Goal: Task Accomplishment & Management: Manage account settings

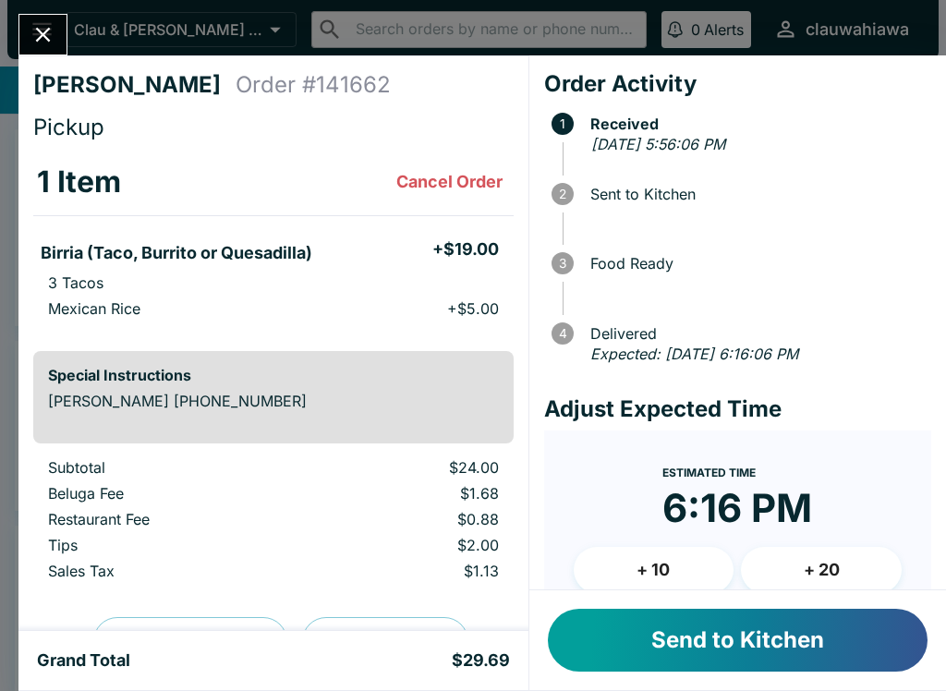
click at [639, 640] on button "Send to Kitchen" at bounding box center [738, 640] width 380 height 63
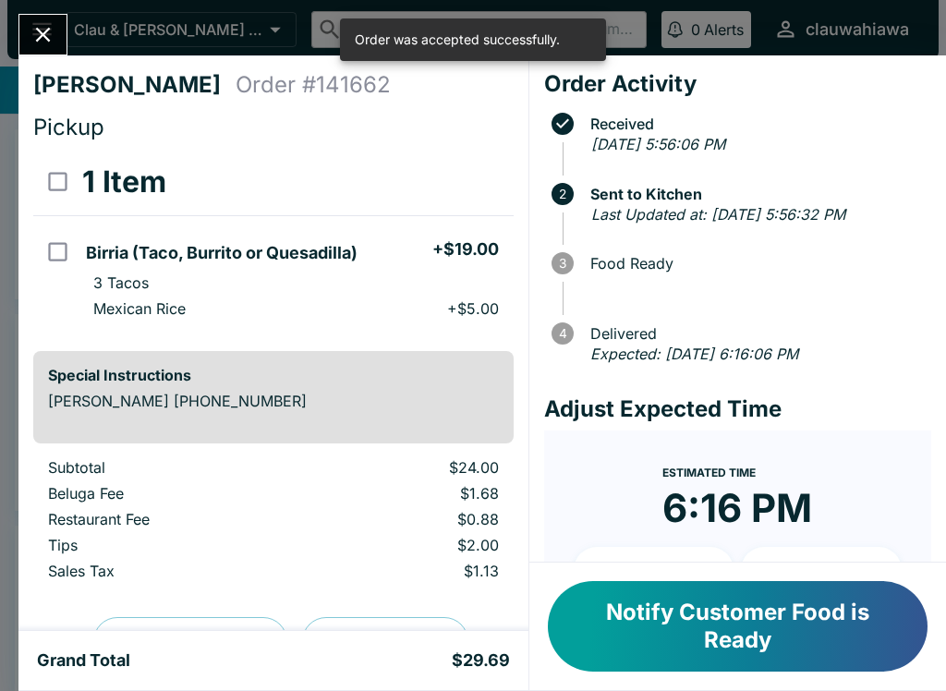
click at [34, 27] on icon "Close" at bounding box center [42, 34] width 25 height 25
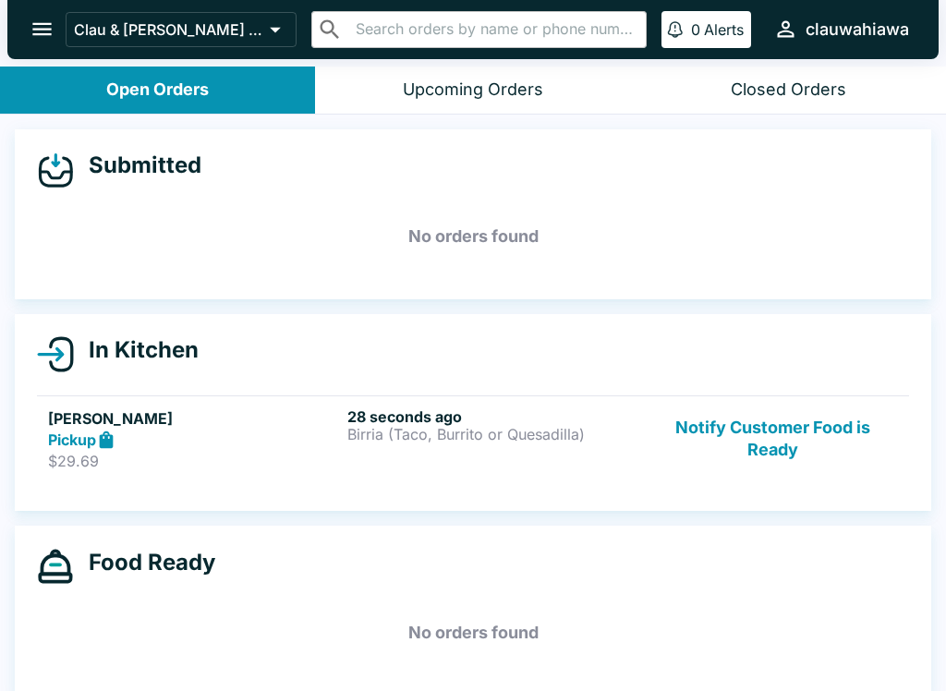
click at [439, 451] on div "28 seconds ago Birria (Taco, Burrito or Quesadilla)" at bounding box center [493, 439] width 292 height 64
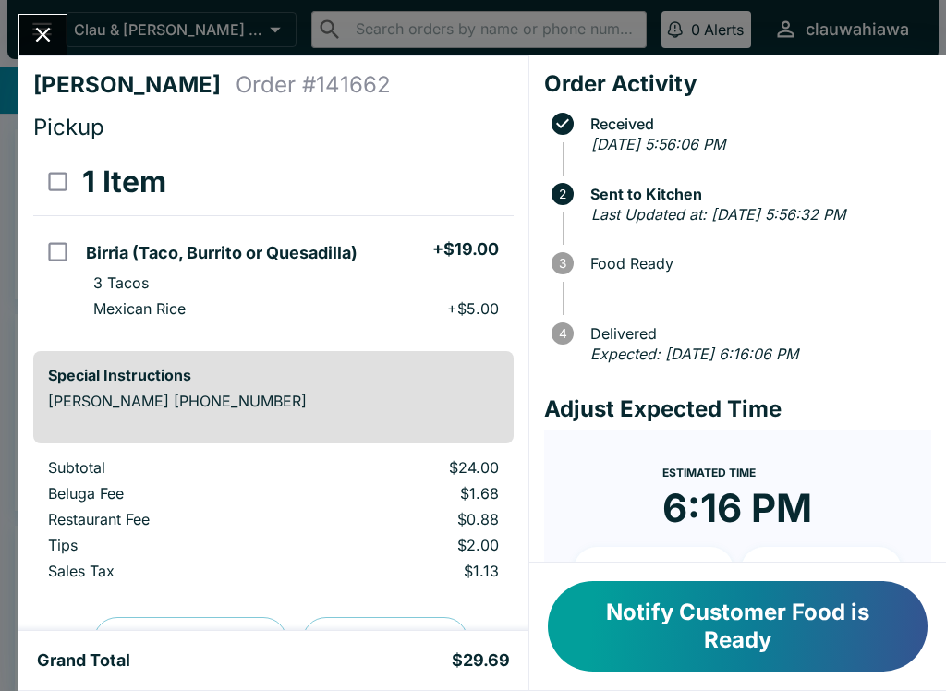
click at [45, 37] on icon "Close" at bounding box center [43, 35] width 15 height 15
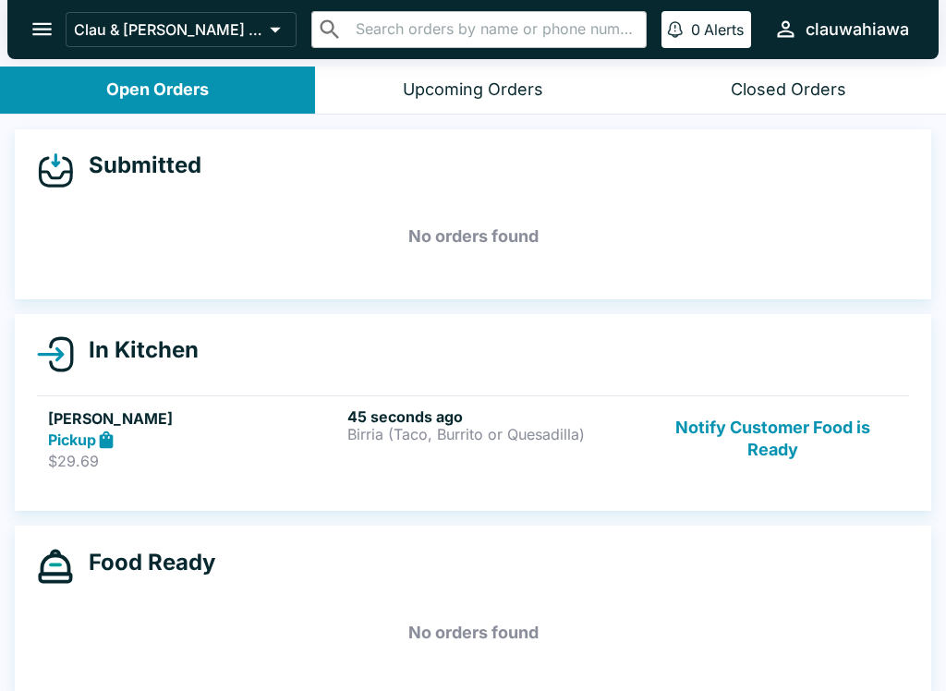
click at [335, 446] on div "Pickup" at bounding box center [194, 439] width 292 height 21
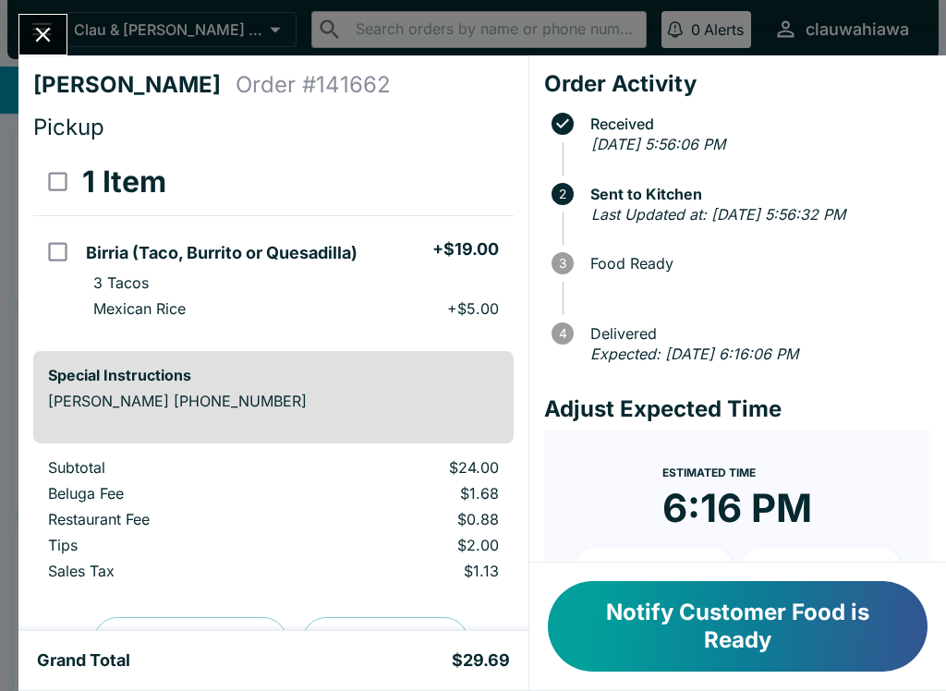
click at [42, 32] on icon "Close" at bounding box center [43, 35] width 15 height 15
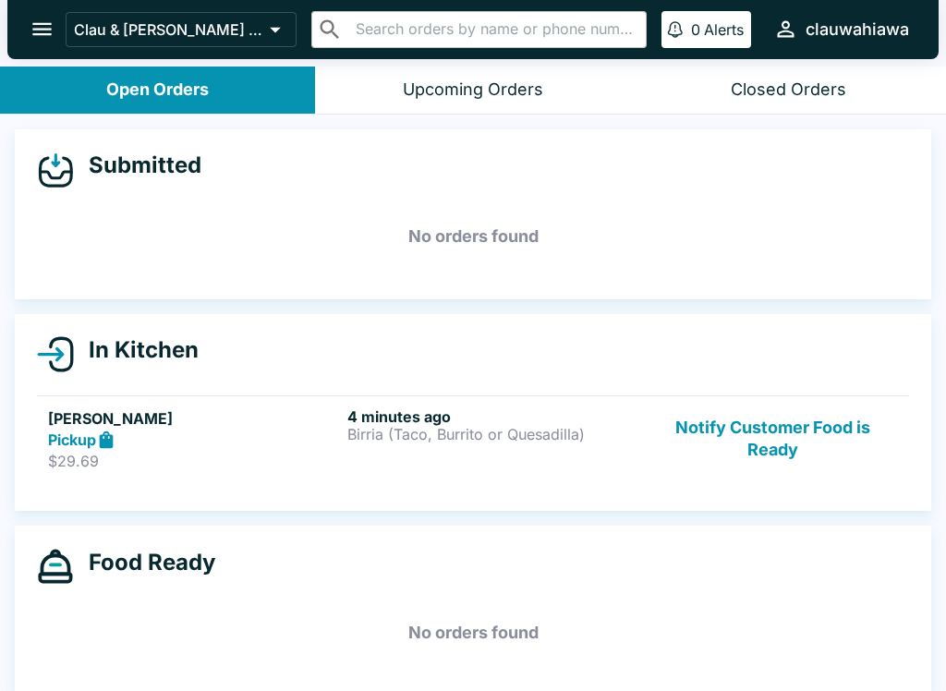
click at [725, 449] on button "Notify Customer Food is Ready" at bounding box center [772, 439] width 250 height 64
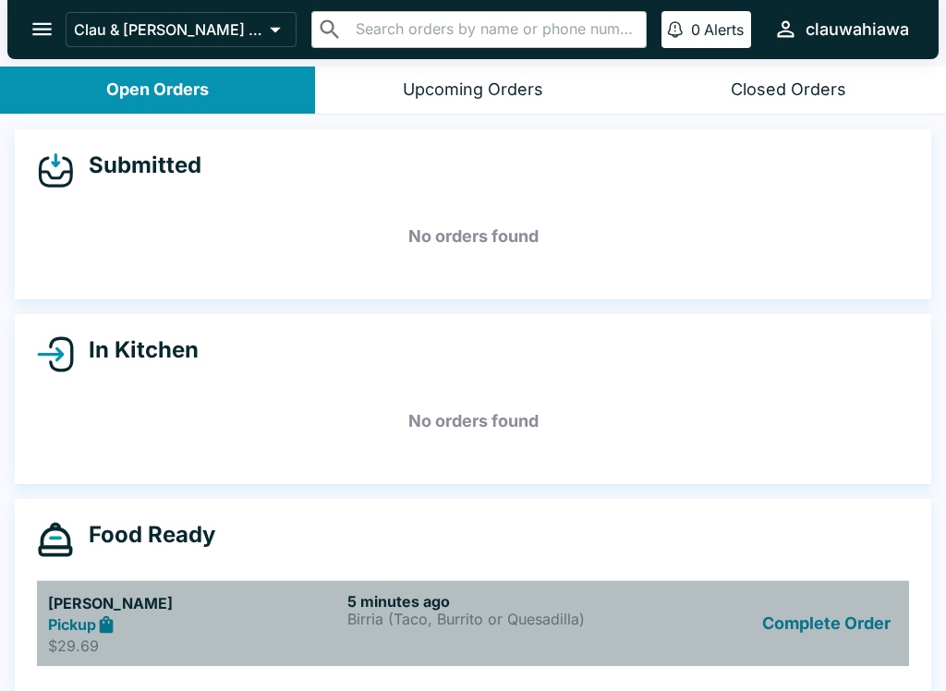
click at [228, 637] on p "$29.69" at bounding box center [194, 645] width 292 height 18
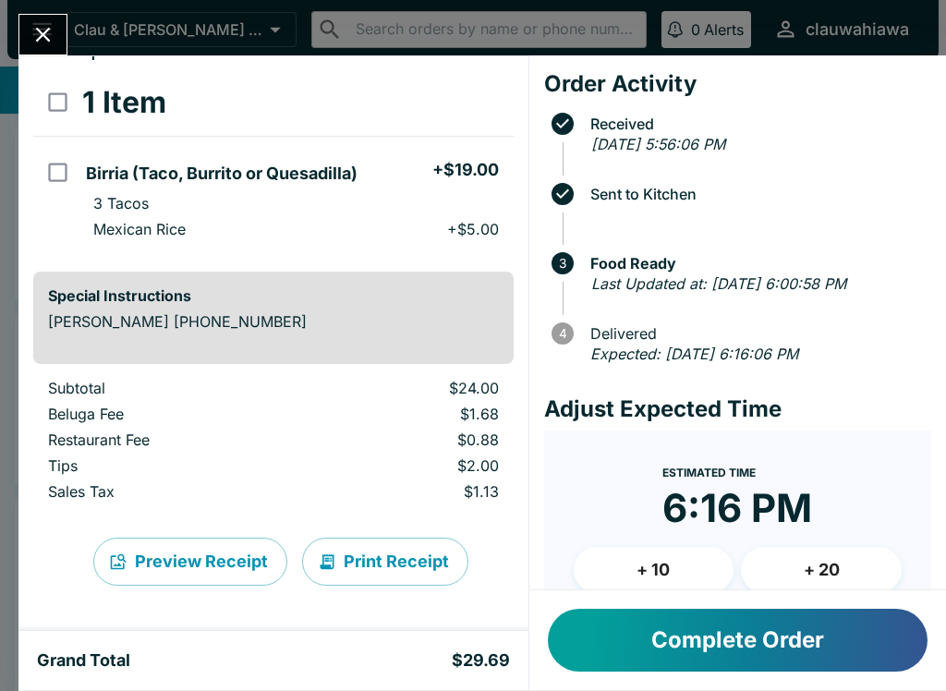
scroll to position [79, 0]
click at [44, 37] on icon "Close" at bounding box center [43, 35] width 15 height 15
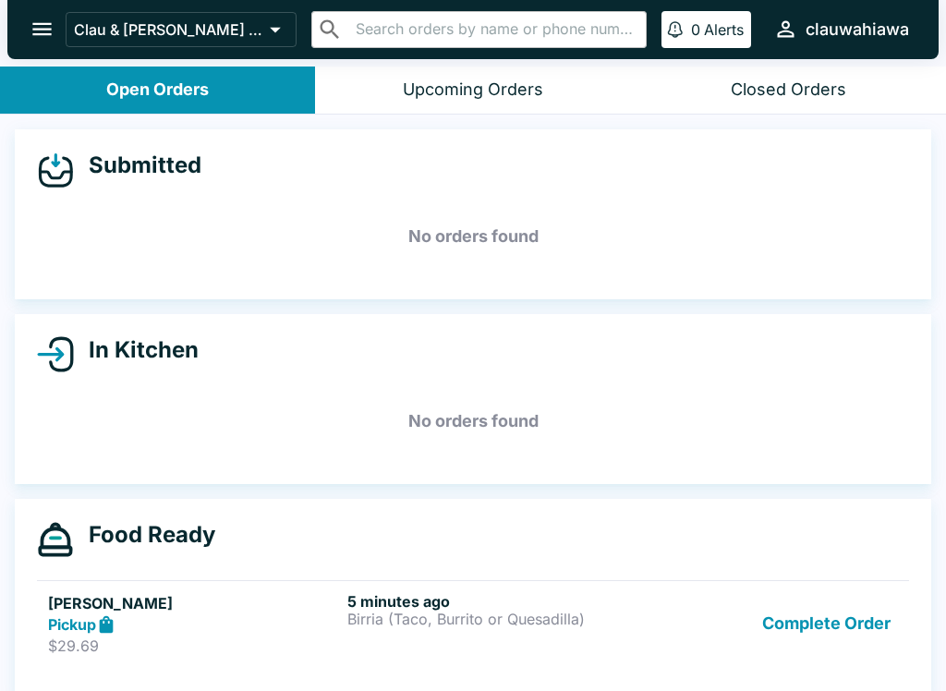
click at [296, 608] on h5 "[PERSON_NAME]" at bounding box center [194, 603] width 292 height 22
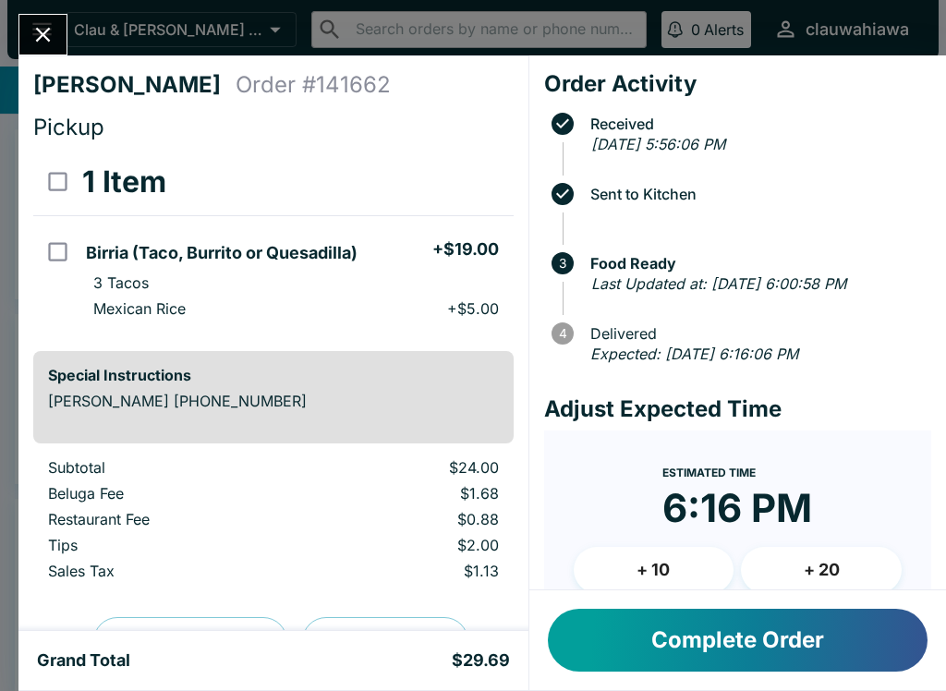
click at [54, 23] on icon "Close" at bounding box center [42, 34] width 25 height 25
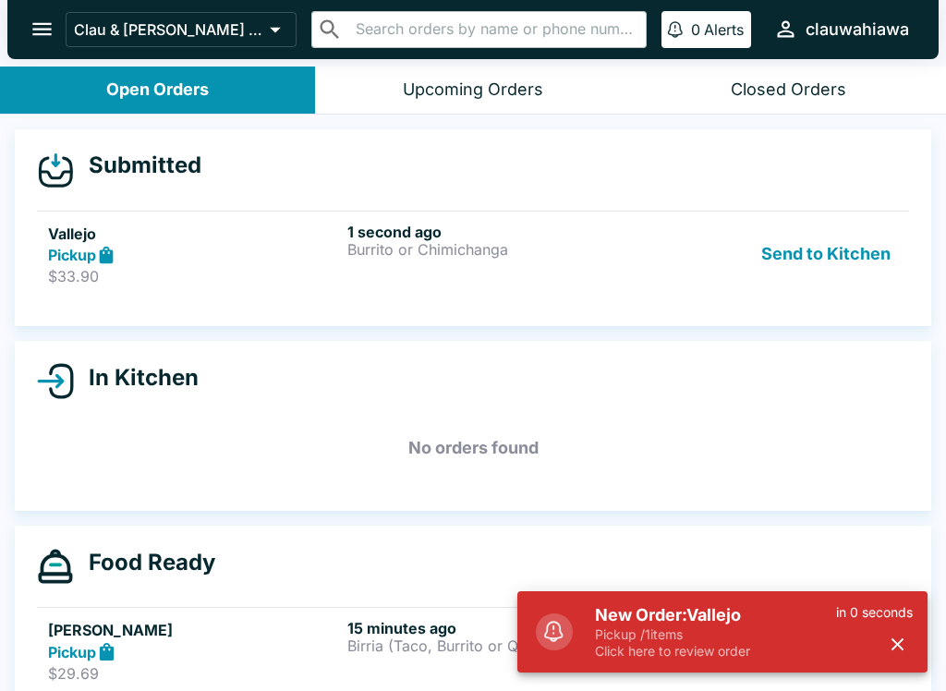
click at [104, 294] on link "Vallejo Pickup $33.90 1 second ago Burrito or Chimichanga Send to Kitchen" at bounding box center [473, 254] width 872 height 87
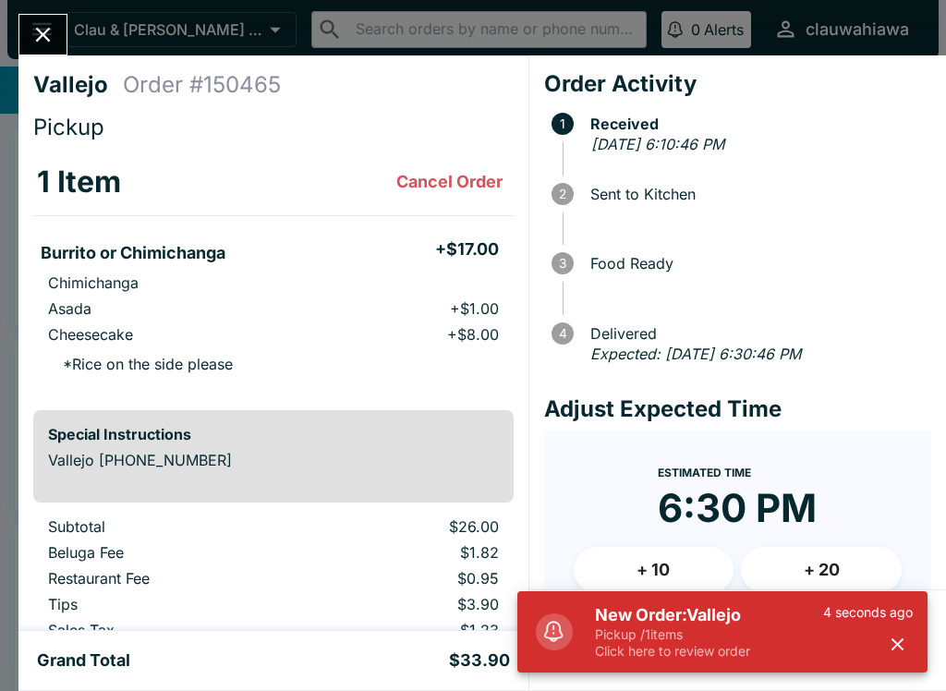
click at [900, 642] on icon "button" at bounding box center [897, 644] width 12 height 12
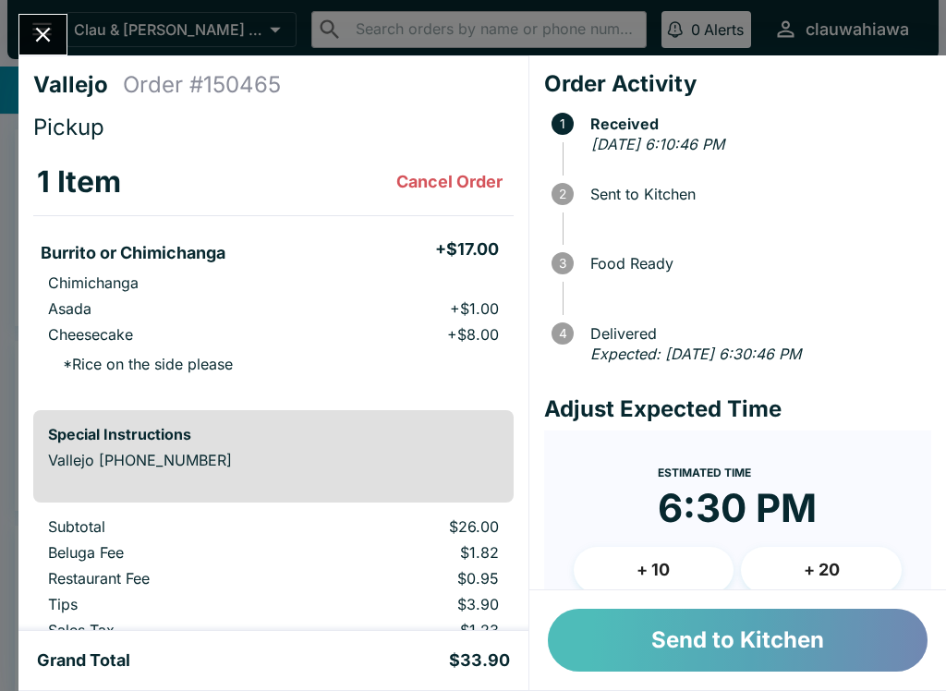
click at [675, 646] on button "Send to Kitchen" at bounding box center [738, 640] width 380 height 63
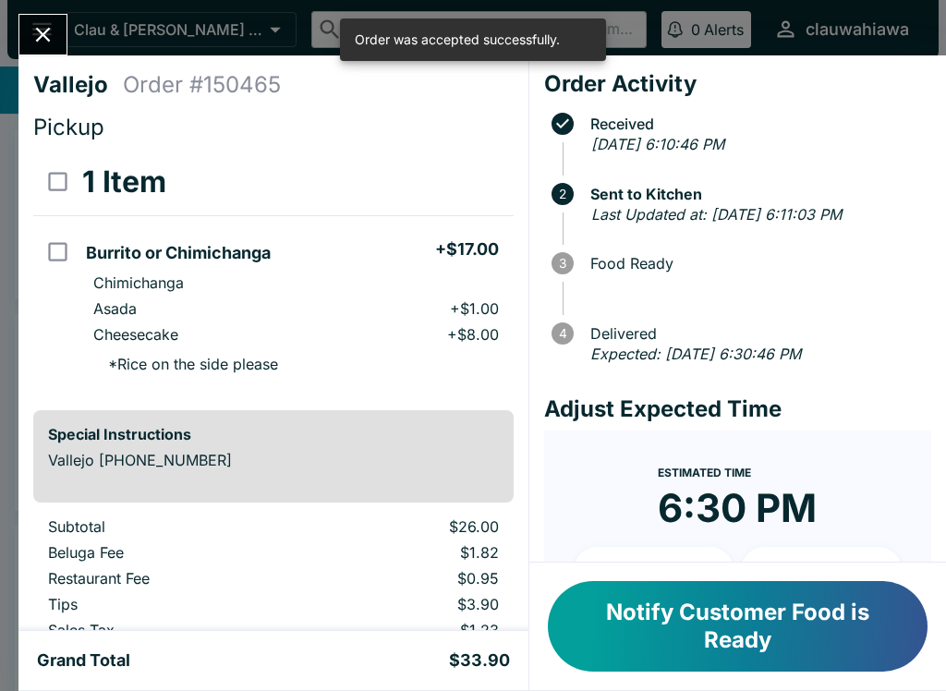
click at [52, 27] on icon "Close" at bounding box center [42, 34] width 25 height 25
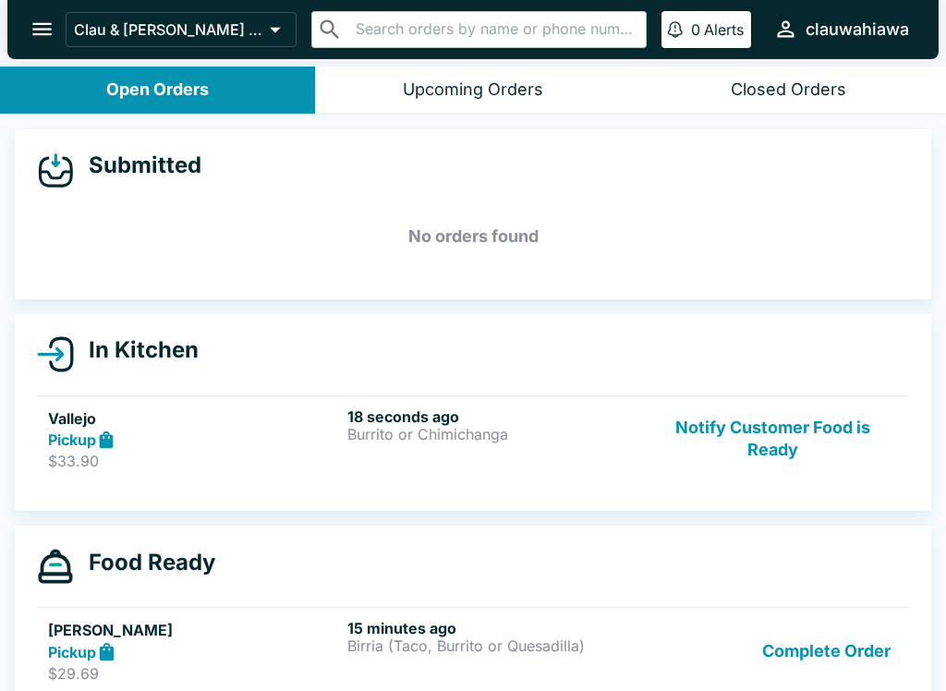
click at [421, 443] on div "18 seconds ago Burrito or Chimichanga" at bounding box center [493, 439] width 292 height 64
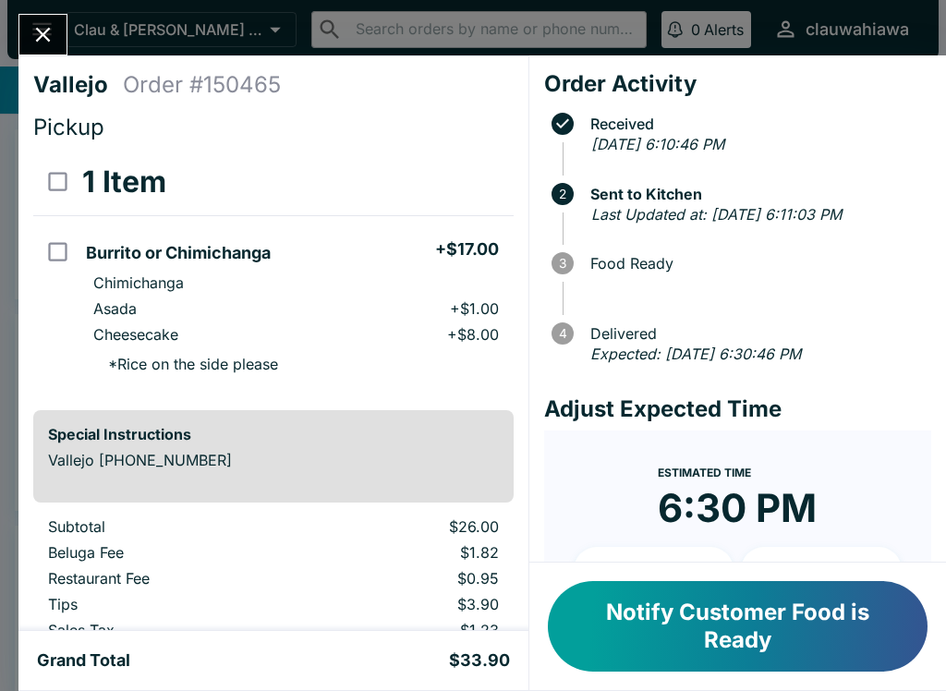
click at [51, 38] on icon "Close" at bounding box center [42, 34] width 25 height 25
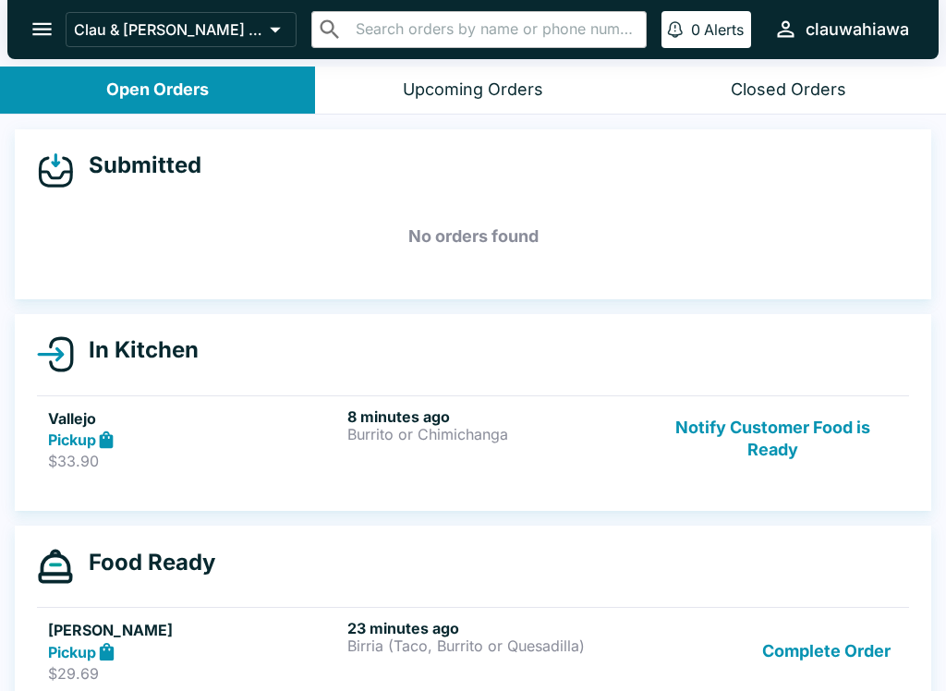
click at [832, 635] on button "Complete Order" at bounding box center [826, 651] width 143 height 64
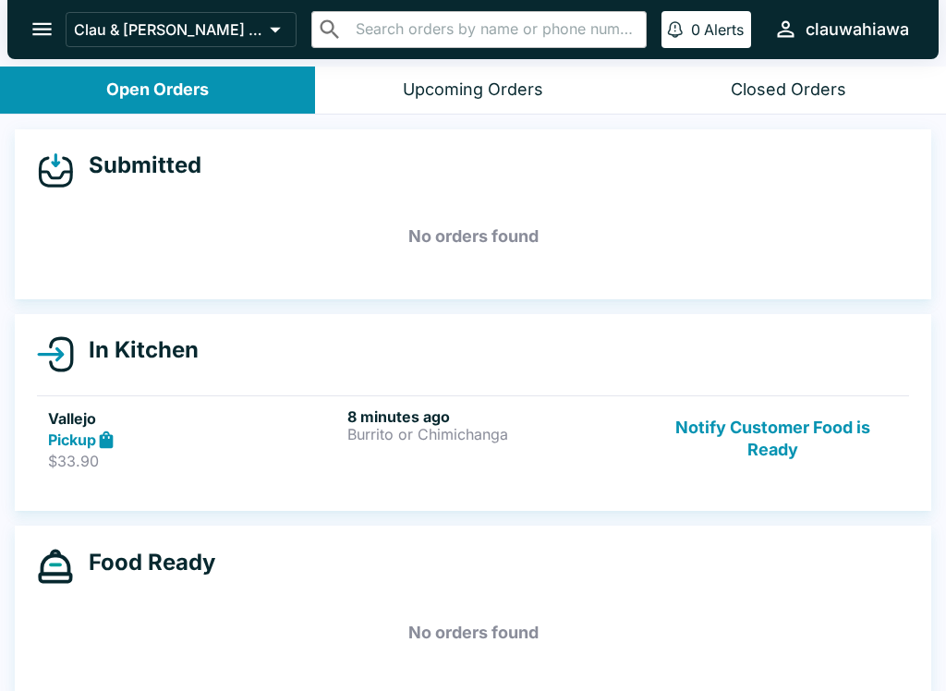
click at [434, 469] on div "8 minutes ago Burrito or Chimichanga" at bounding box center [493, 439] width 292 height 64
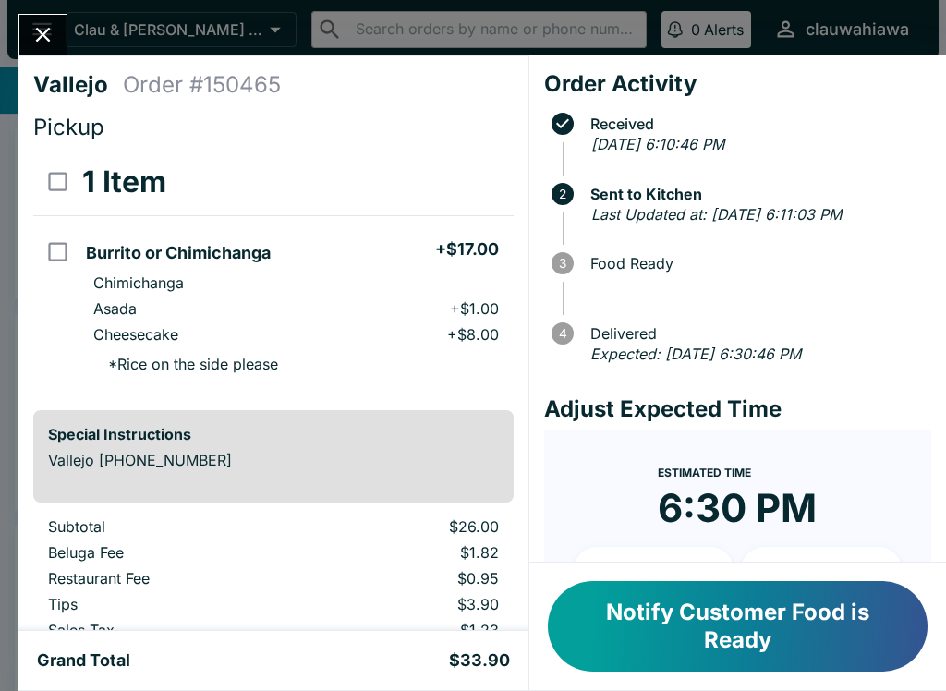
click at [729, 624] on button "Notify Customer Food is Ready" at bounding box center [738, 626] width 380 height 91
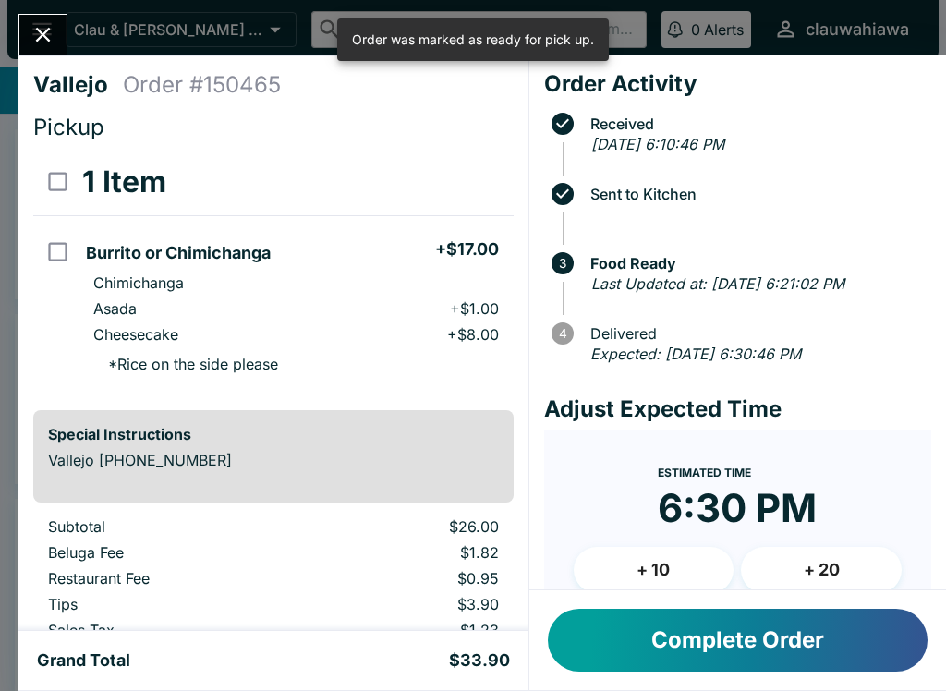
click at [44, 26] on icon "Close" at bounding box center [42, 34] width 25 height 25
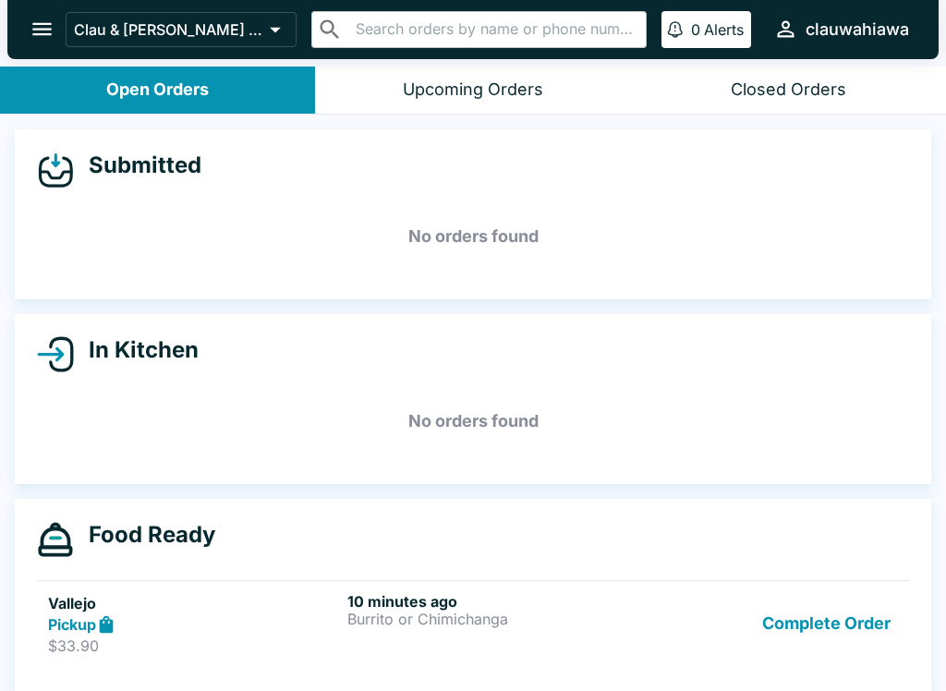
click at [365, 636] on div "10 minutes ago Burrito or Chimichanga" at bounding box center [493, 624] width 292 height 64
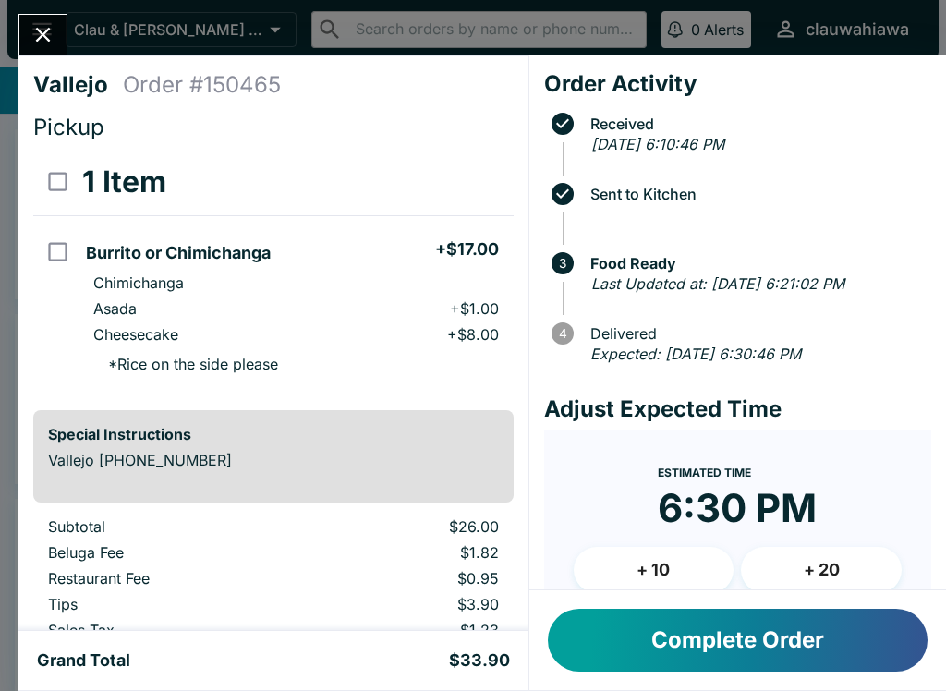
click at [35, 51] on button "Close" at bounding box center [42, 35] width 47 height 40
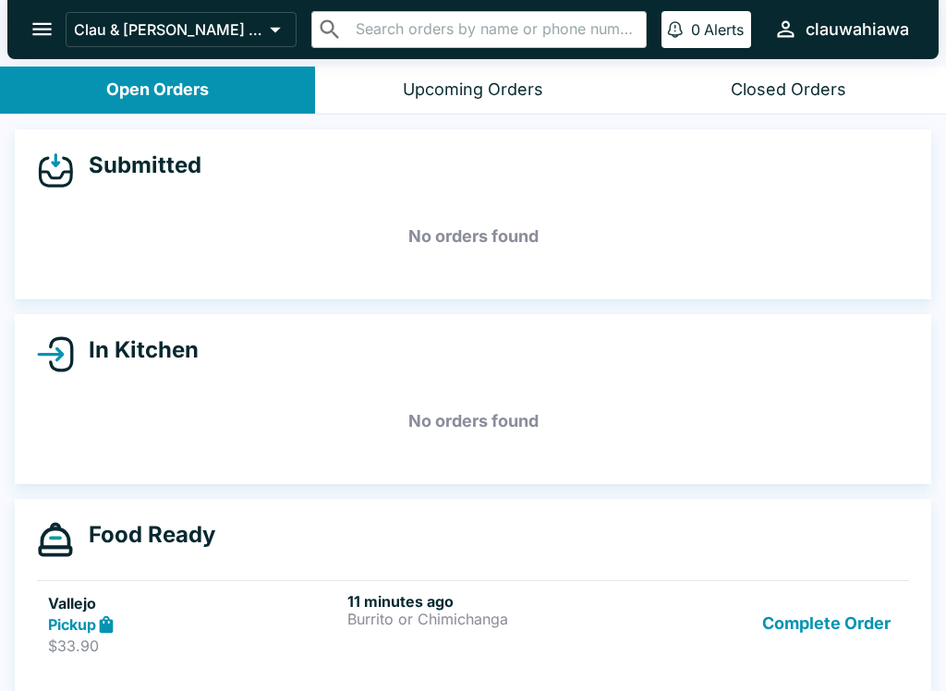
click at [178, 590] on link "Vallejo Pickup $33.90 11 minutes ago Burrito or Chimichanga Complete Order" at bounding box center [473, 623] width 872 height 87
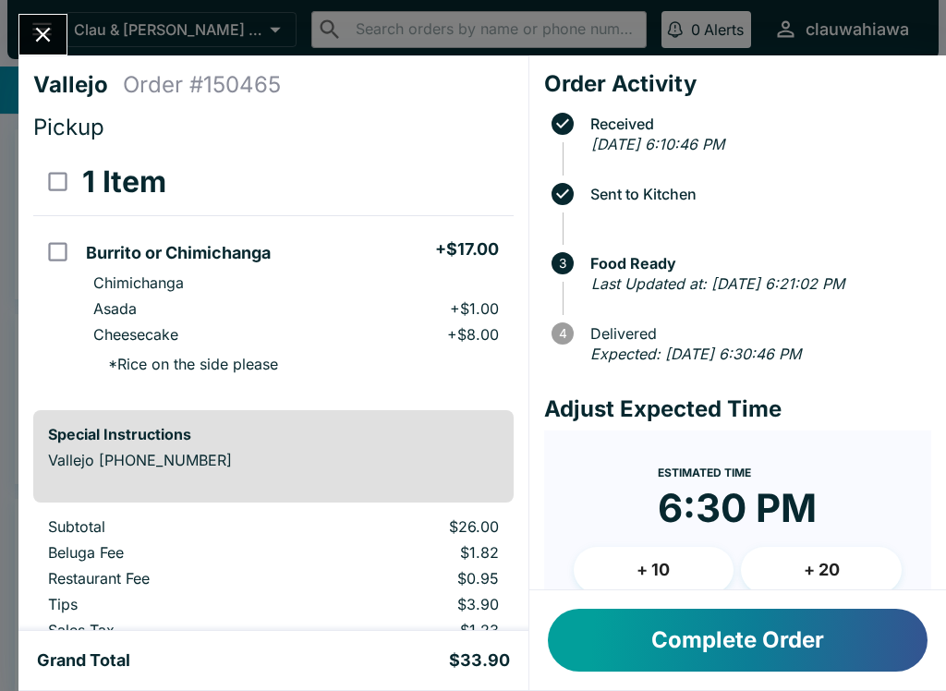
click at [59, 30] on button "Close" at bounding box center [42, 35] width 47 height 40
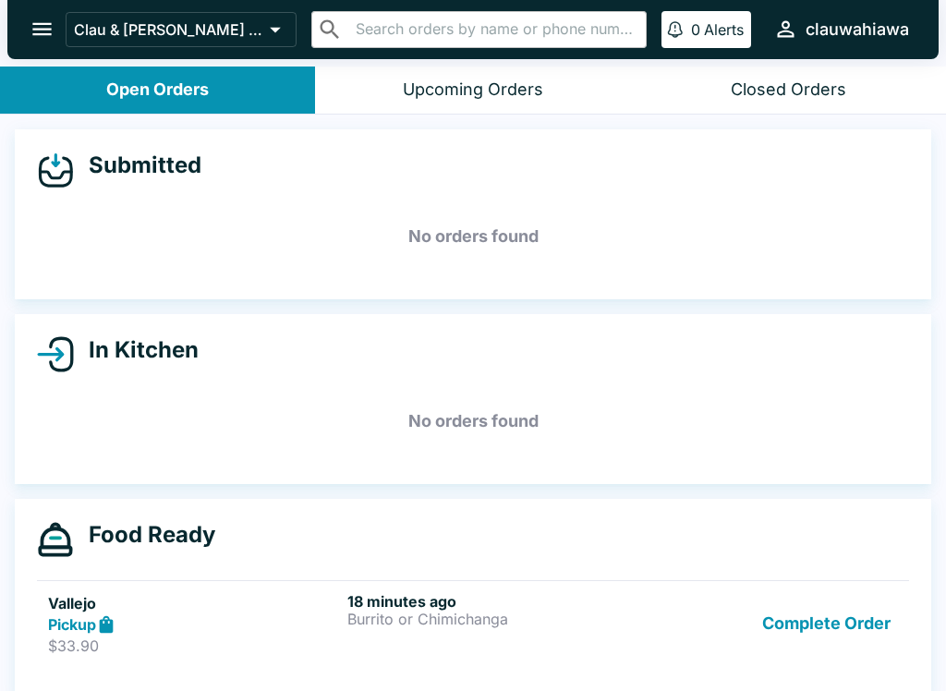
click at [804, 622] on button "Complete Order" at bounding box center [826, 624] width 143 height 64
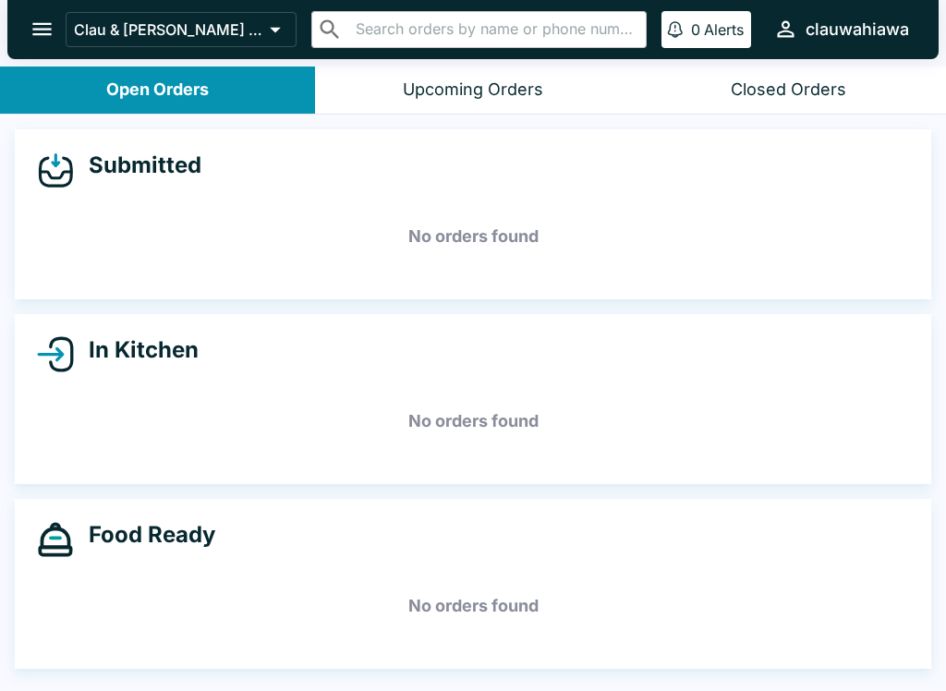
scroll to position [3, 0]
